Goal: Information Seeking & Learning: Find specific fact

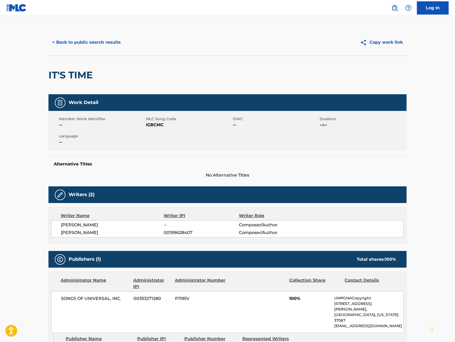
click at [89, 43] on button "< Back to public search results" at bounding box center [86, 42] width 76 height 13
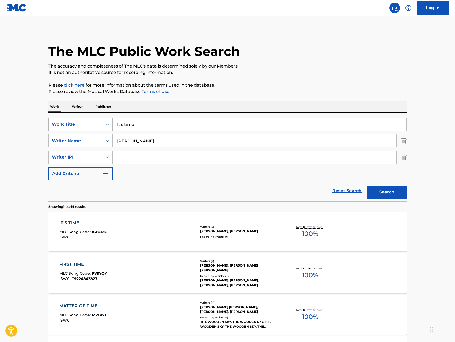
drag, startPoint x: 144, startPoint y: 125, endPoint x: 108, endPoint y: 124, distance: 35.5
click at [108, 124] on div "SearchWithCriteriae2130a89-2aab-4287-832f-3f13b89e8258 Work Title It's time" at bounding box center [227, 124] width 358 height 13
type input "we're making a cake"
click at [366, 185] on button "Search" at bounding box center [386, 191] width 40 height 13
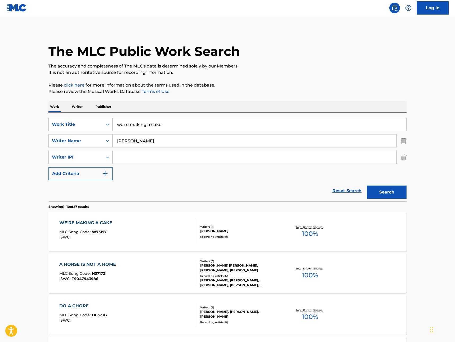
click at [91, 224] on div "WE'RE MAKING A CAKE" at bounding box center [87, 223] width 56 height 6
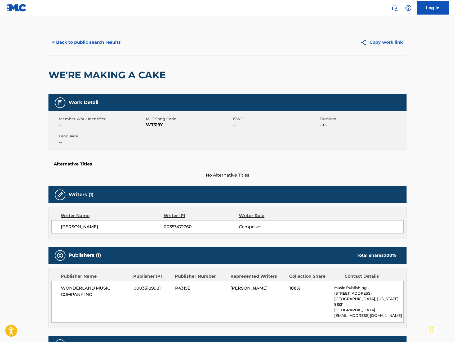
click at [62, 42] on button "< Back to public search results" at bounding box center [86, 42] width 76 height 13
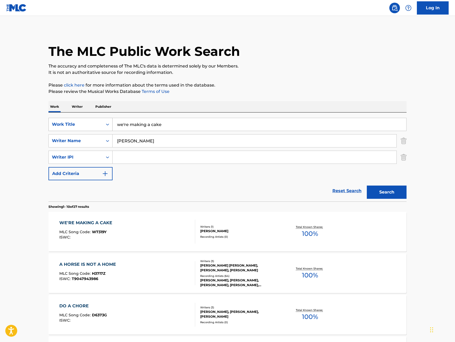
drag, startPoint x: 128, startPoint y: 124, endPoint x: 89, endPoint y: 122, distance: 38.9
click at [90, 122] on div "SearchWithCriteriae2130a89-2aab-4287-832f-3f13b89e8258 Work Title we're making …" at bounding box center [227, 124] width 358 height 13
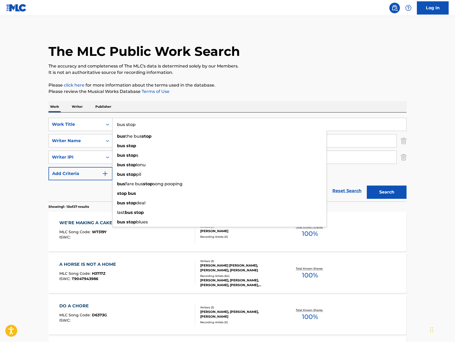
type input "bus stop"
click at [366, 185] on button "Search" at bounding box center [386, 191] width 40 height 13
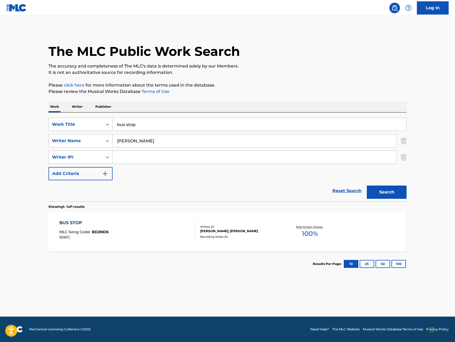
click at [78, 223] on div "BUS STOP" at bounding box center [83, 223] width 49 height 6
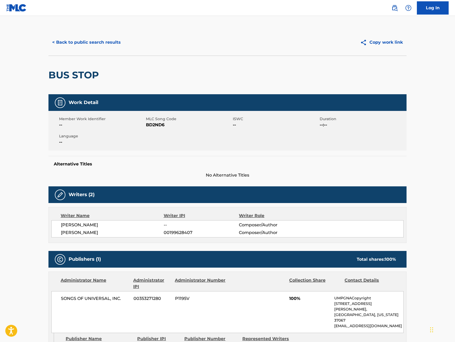
click at [64, 41] on button "< Back to public search results" at bounding box center [86, 42] width 76 height 13
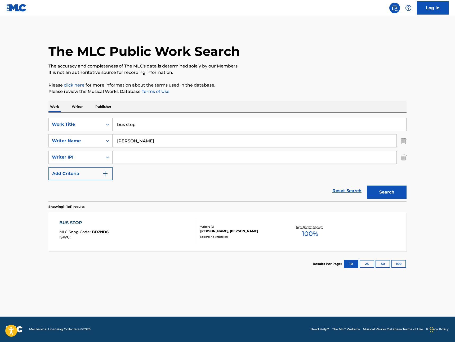
click at [153, 125] on input "bus stop" at bounding box center [258, 124] width 293 height 13
click at [366, 185] on button "Search" at bounding box center [386, 191] width 40 height 13
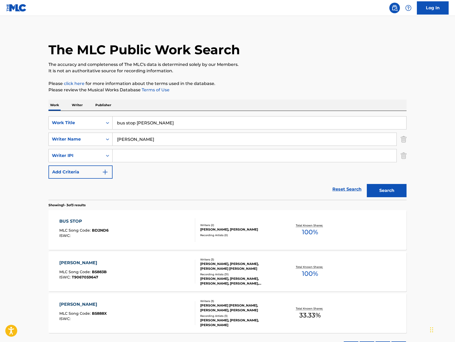
scroll to position [1, 0]
drag, startPoint x: 152, startPoint y: 123, endPoint x: 104, endPoint y: 122, distance: 47.9
click at [104, 123] on div "SearchWithCriteriae2130a89-2aab-4287-832f-3f13b89e8258 Work Title bus stop [PER…" at bounding box center [227, 122] width 358 height 13
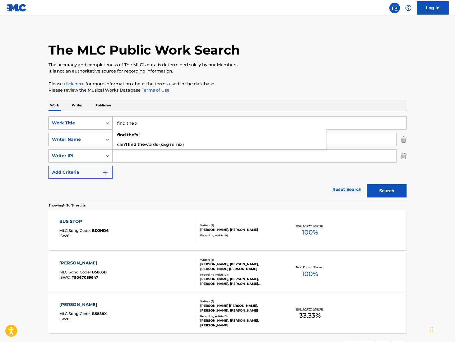
type input "find the x"
click at [366, 184] on button "Search" at bounding box center [386, 190] width 40 height 13
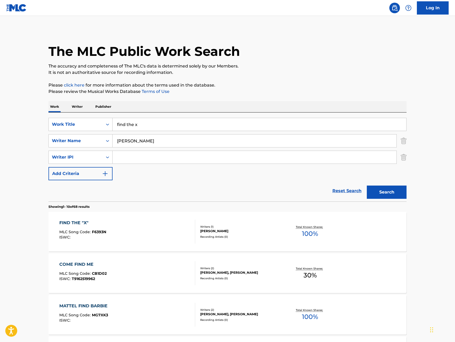
scroll to position [2, 0]
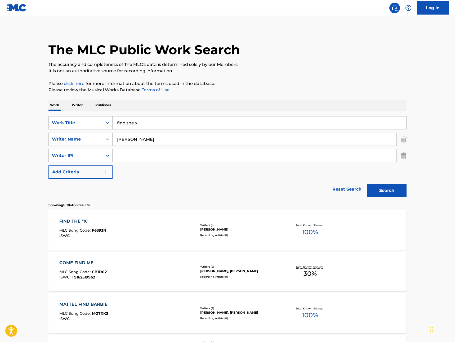
click at [66, 223] on div "FIND THE "X"" at bounding box center [82, 221] width 47 height 6
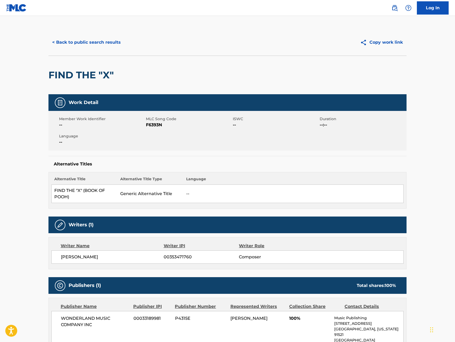
scroll to position [1, 0]
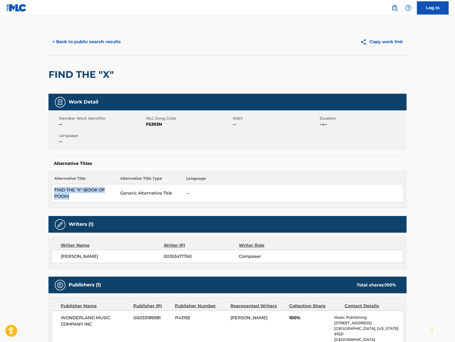
drag, startPoint x: 55, startPoint y: 188, endPoint x: 106, endPoint y: 199, distance: 52.2
click at [104, 199] on td "FIND THE "X" (BOOK OF POOH)" at bounding box center [85, 193] width 66 height 18
click at [107, 198] on td "FIND THE "X" (BOOK OF POOH)" at bounding box center [85, 193] width 66 height 18
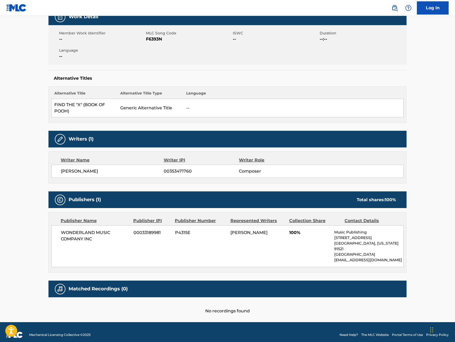
scroll to position [0, 0]
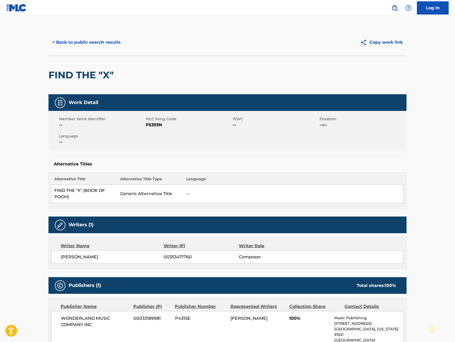
click at [65, 43] on button "< Back to public search results" at bounding box center [86, 42] width 76 height 13
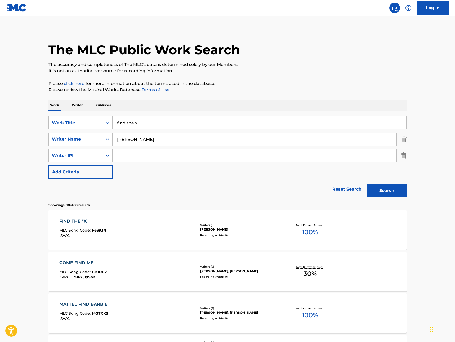
scroll to position [6, 0]
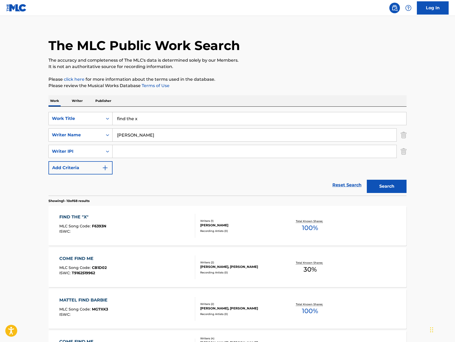
click at [144, 117] on input "find the x" at bounding box center [258, 118] width 293 height 13
type input "[PERSON_NAME]'s horse"
click at [366, 180] on button "Search" at bounding box center [386, 186] width 40 height 13
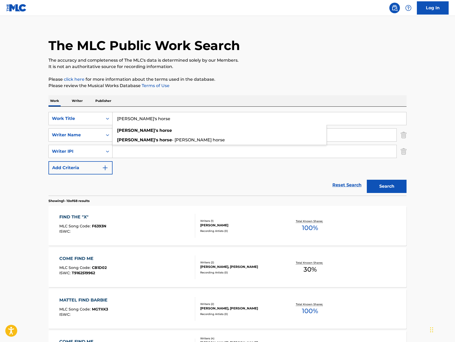
scroll to position [0, 0]
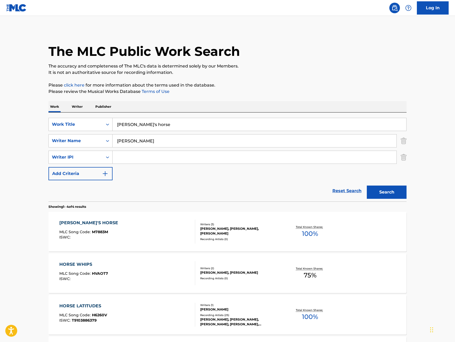
click at [85, 220] on div "[PERSON_NAME]'S HORSE" at bounding box center [89, 223] width 61 height 6
drag, startPoint x: 167, startPoint y: 130, endPoint x: 112, endPoint y: 124, distance: 54.8
click at [112, 124] on input "[PERSON_NAME]'s horse" at bounding box center [258, 124] width 293 height 13
